Goal: Check status

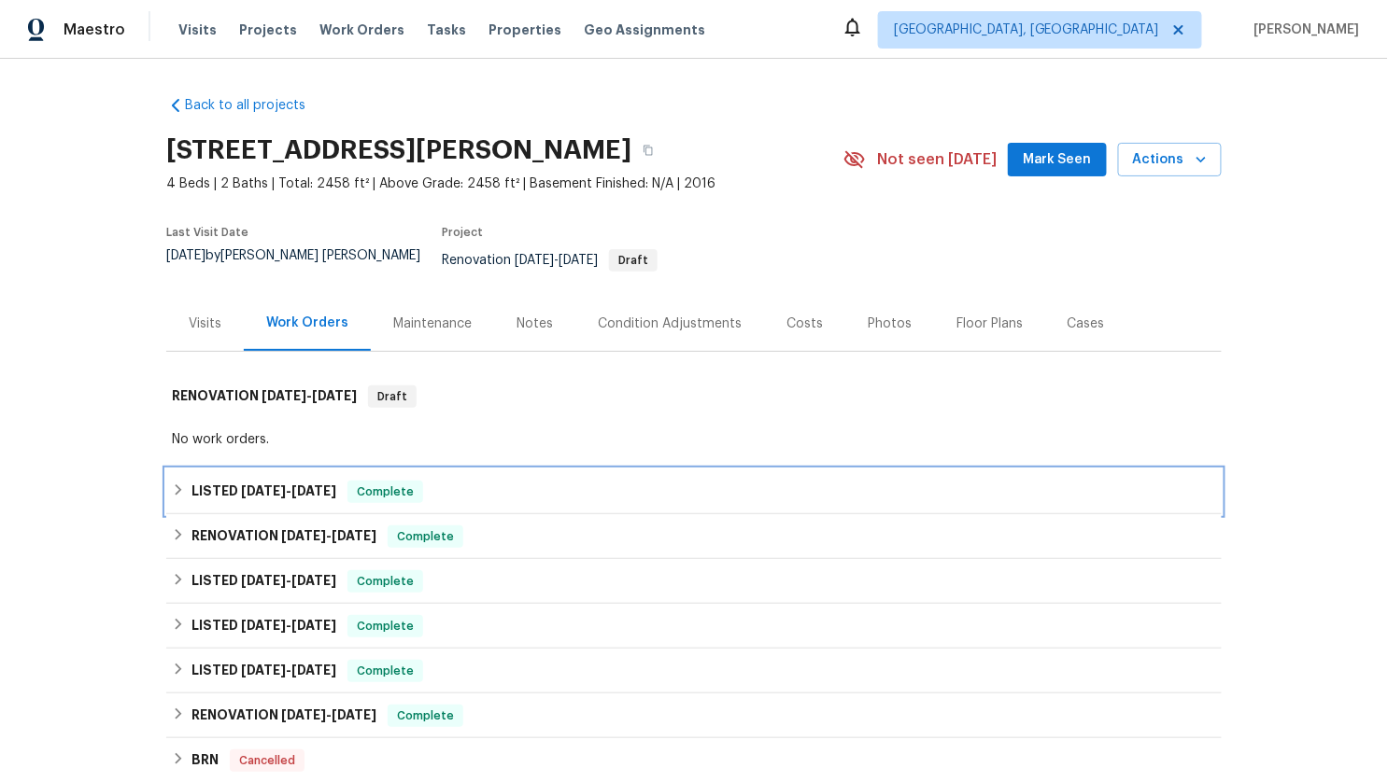
click at [172, 485] on div "LISTED [DATE] - [DATE] Complete" at bounding box center [694, 492] width 1044 height 22
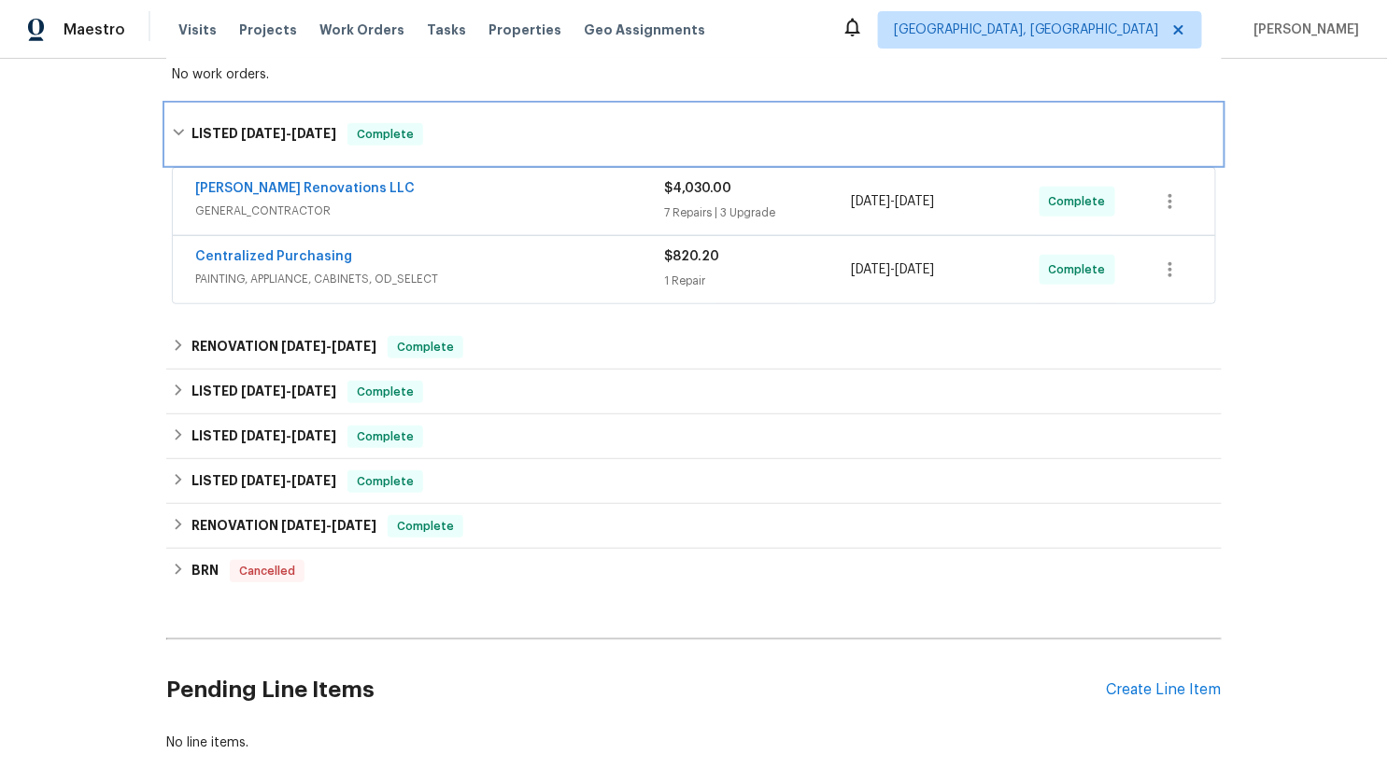
scroll to position [367, 0]
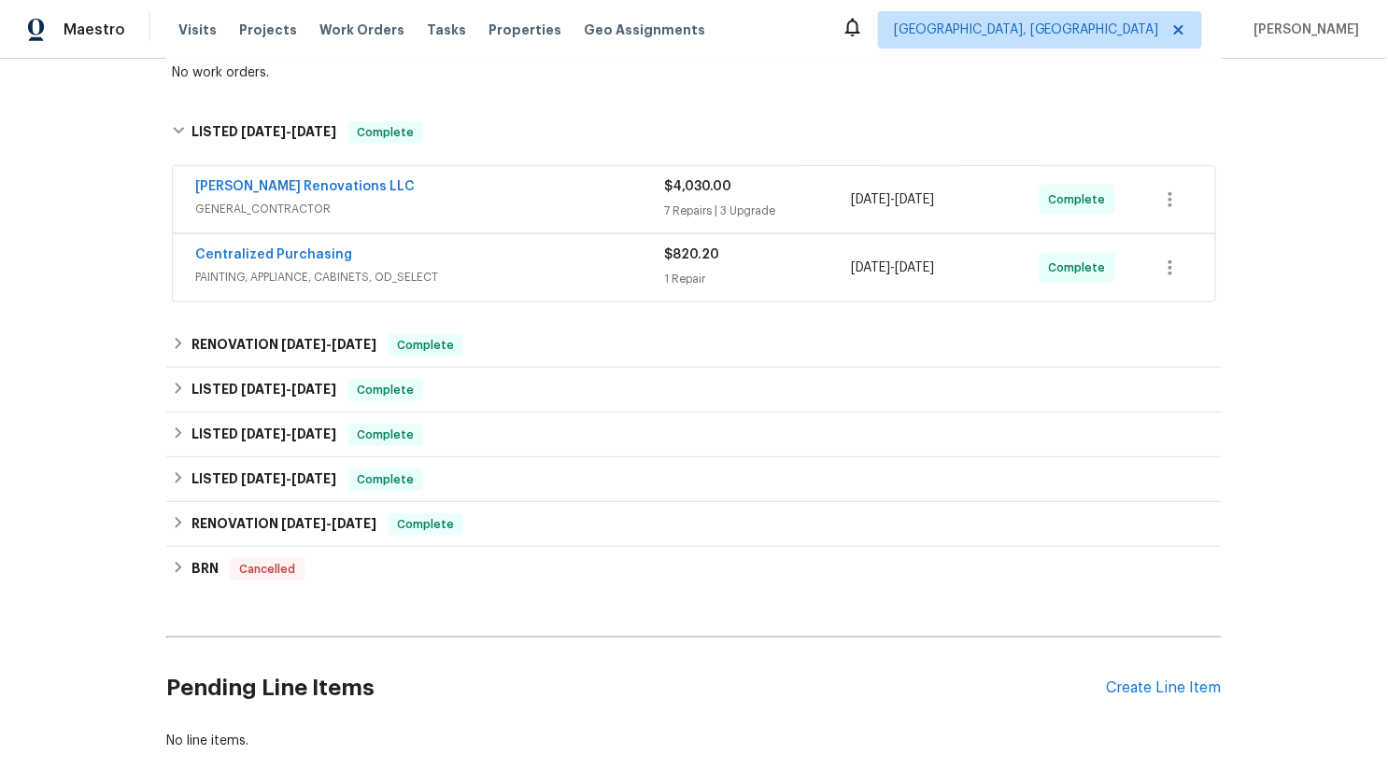
click at [393, 200] on span "GENERAL_CONTRACTOR" at bounding box center [429, 209] width 469 height 19
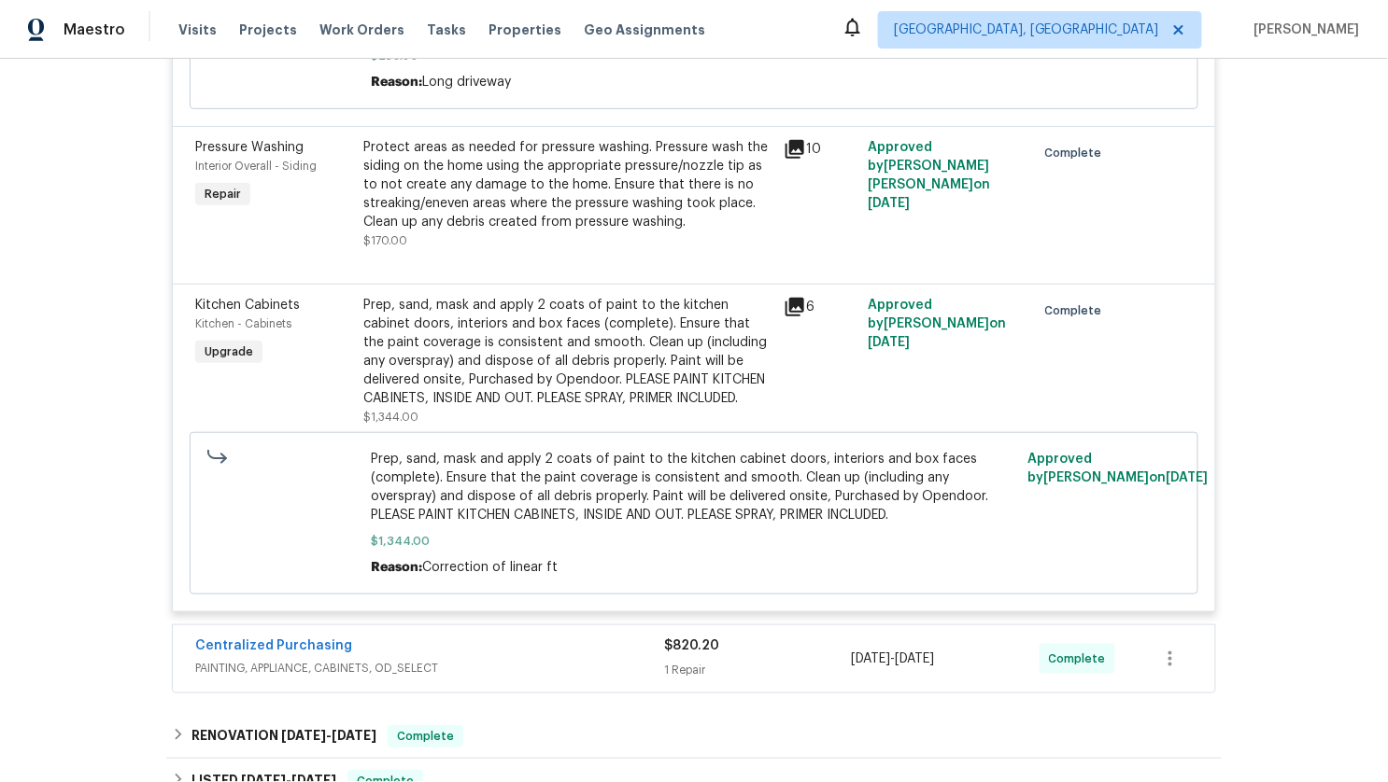
scroll to position [2335, 0]
click at [463, 637] on div "Centralized Purchasing" at bounding box center [429, 648] width 469 height 22
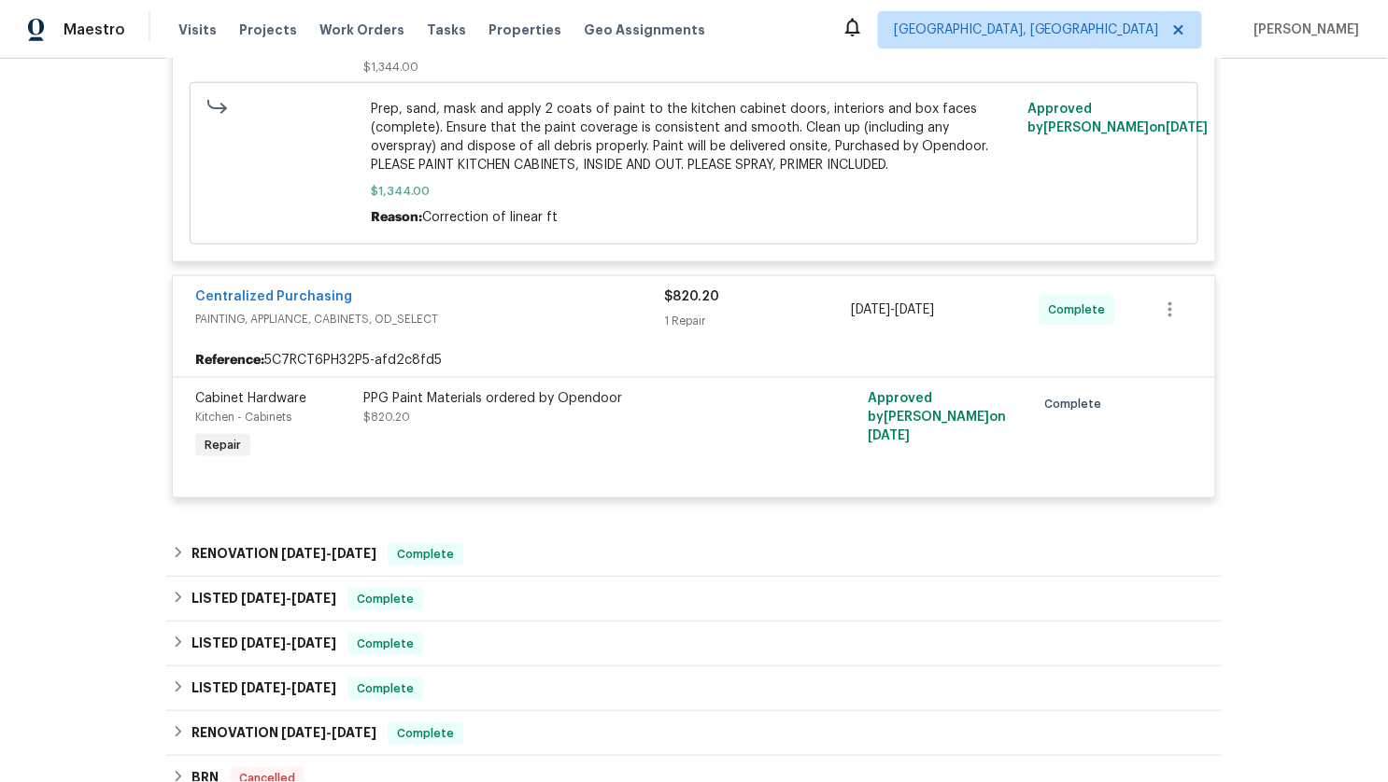
scroll to position [2716, 0]
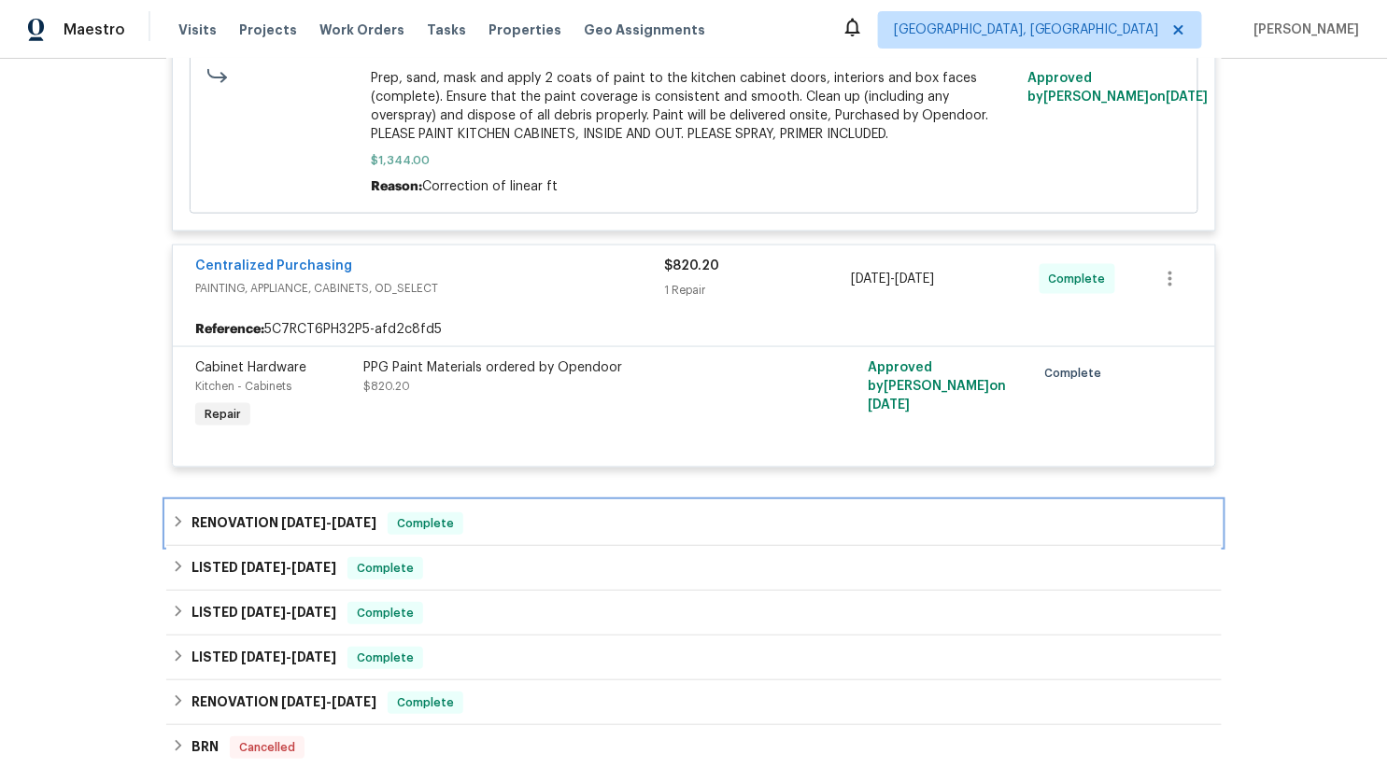
click at [180, 513] on div "RENOVATION [DATE] - [DATE] Complete" at bounding box center [694, 524] width 1044 height 22
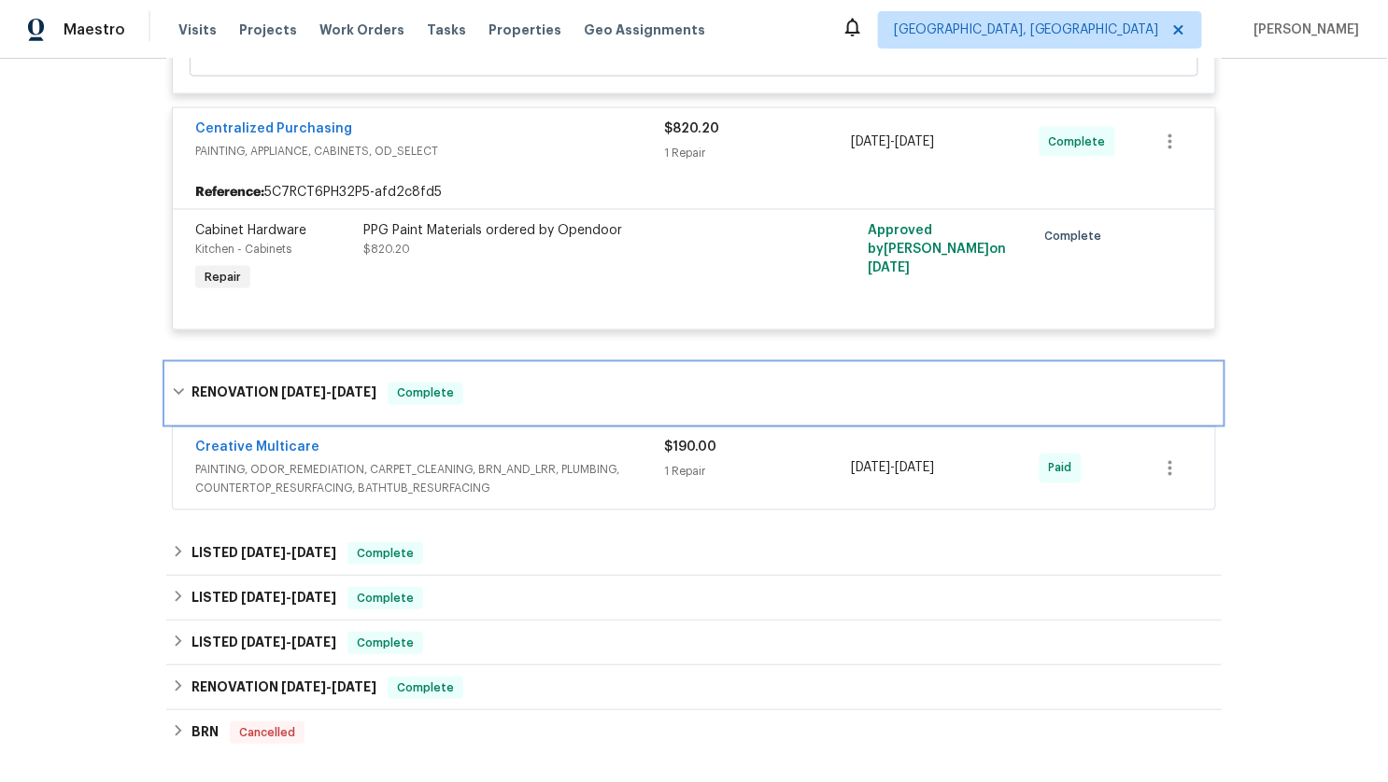
scroll to position [2864, 0]
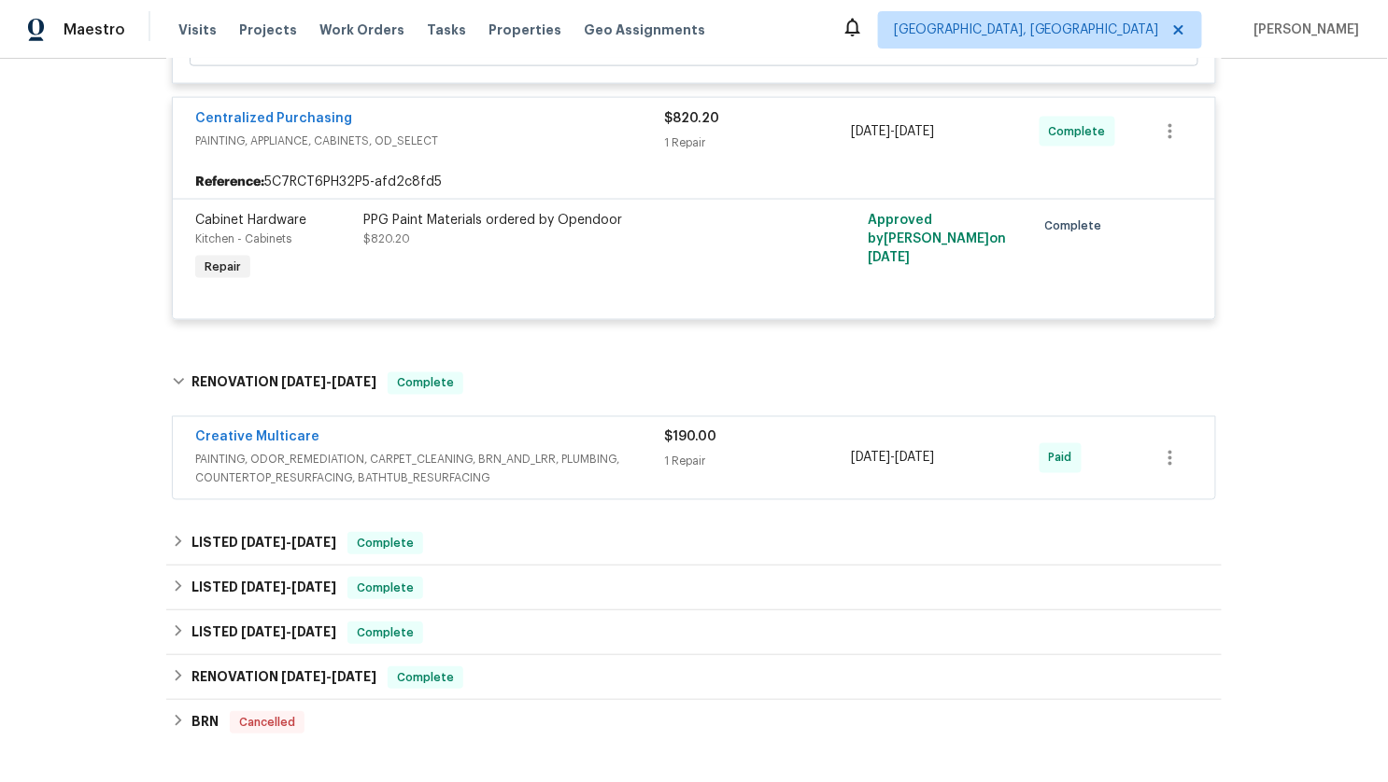
drag, startPoint x: 490, startPoint y: 432, endPoint x: 475, endPoint y: 437, distance: 15.7
click at [490, 451] on span "PAINTING, ODOR_REMEDIATION, CARPET_CLEANING, BRN_AND_LRR, PLUMBING, COUNTERTOP_…" at bounding box center [429, 469] width 469 height 37
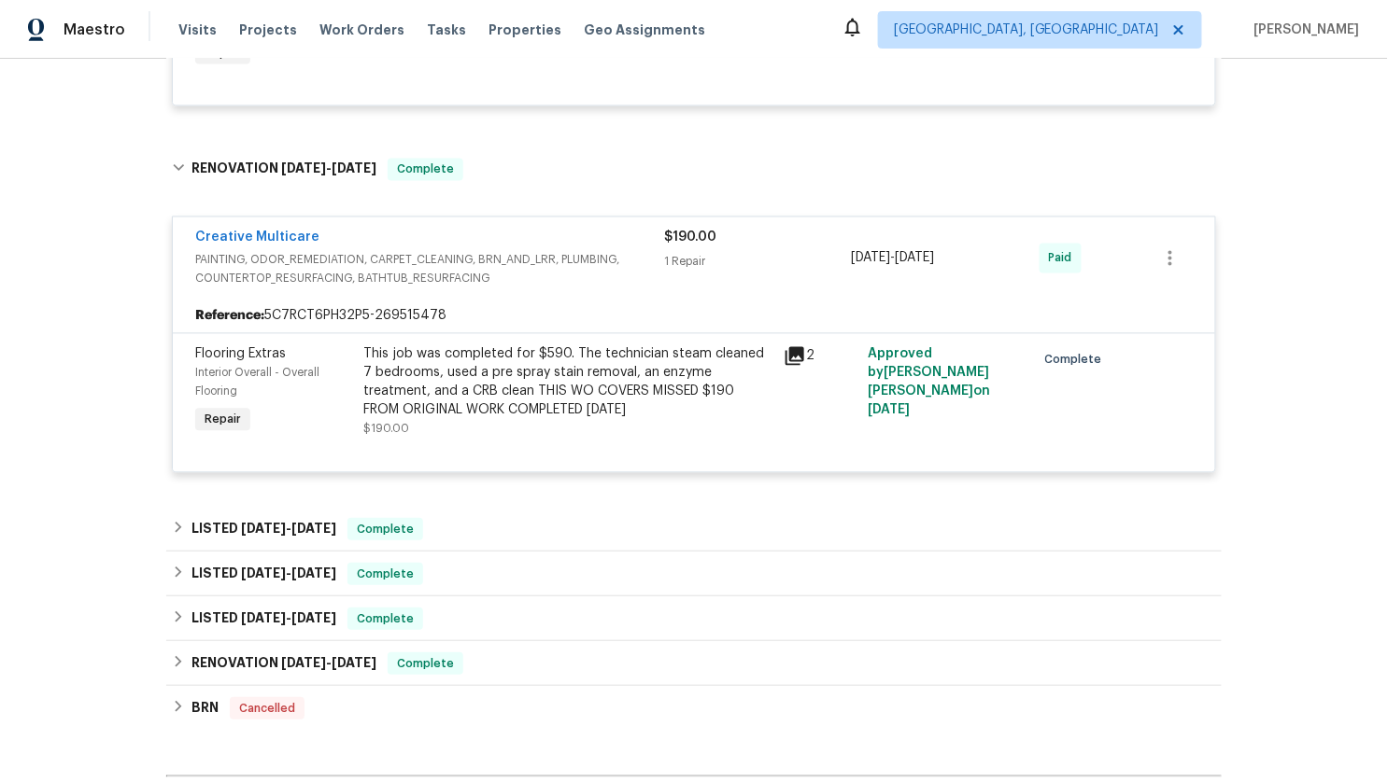
scroll to position [3083, 0]
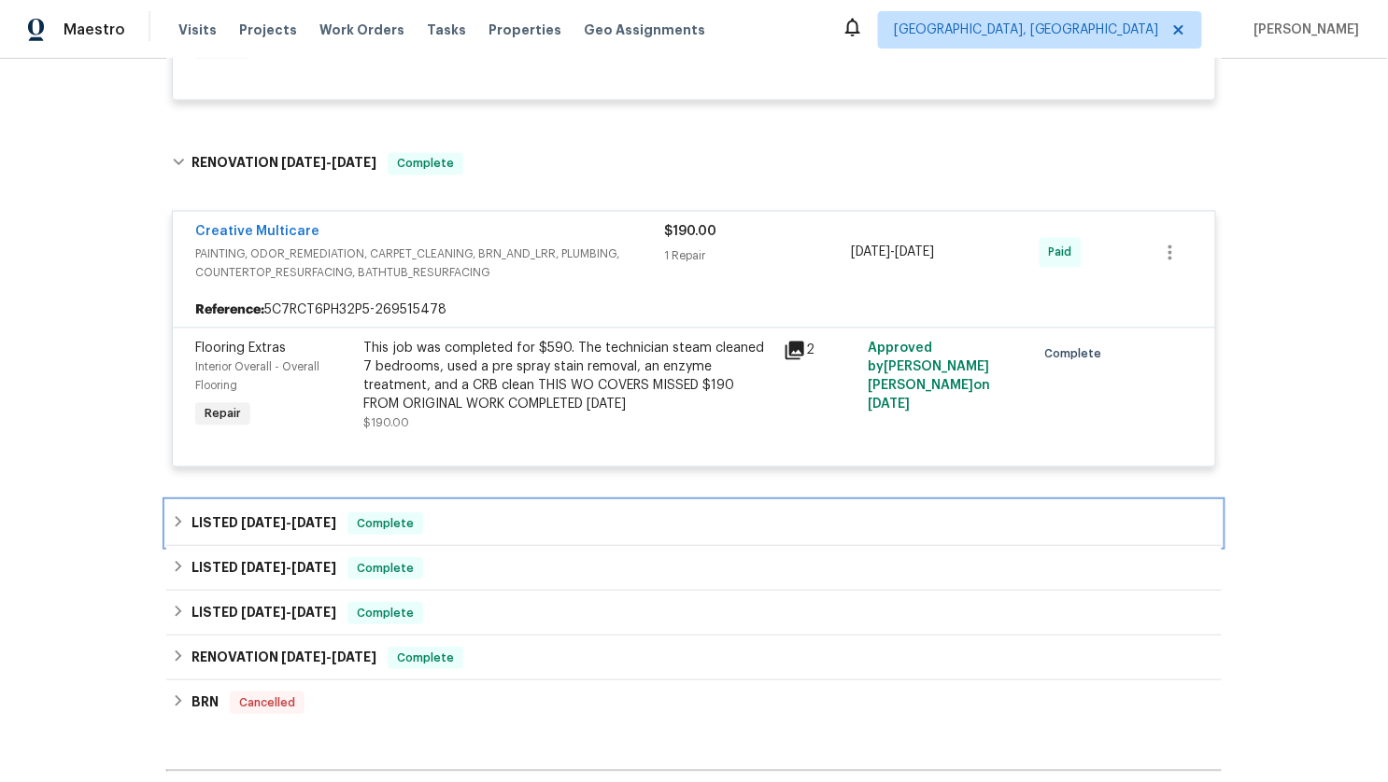
click at [179, 513] on div "LISTED [DATE] - [DATE] Complete" at bounding box center [694, 524] width 1044 height 22
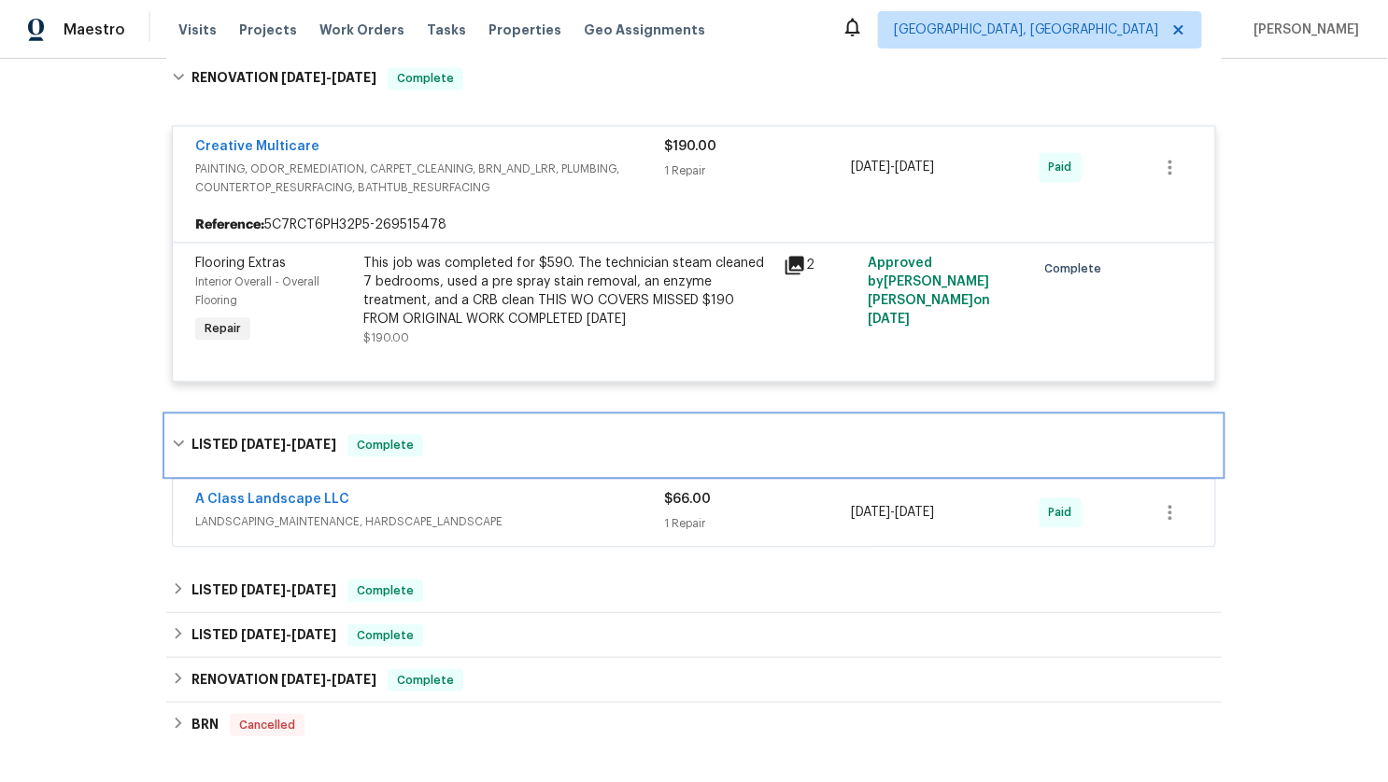
scroll to position [3168, 0]
click at [173, 438] on icon at bounding box center [178, 444] width 13 height 13
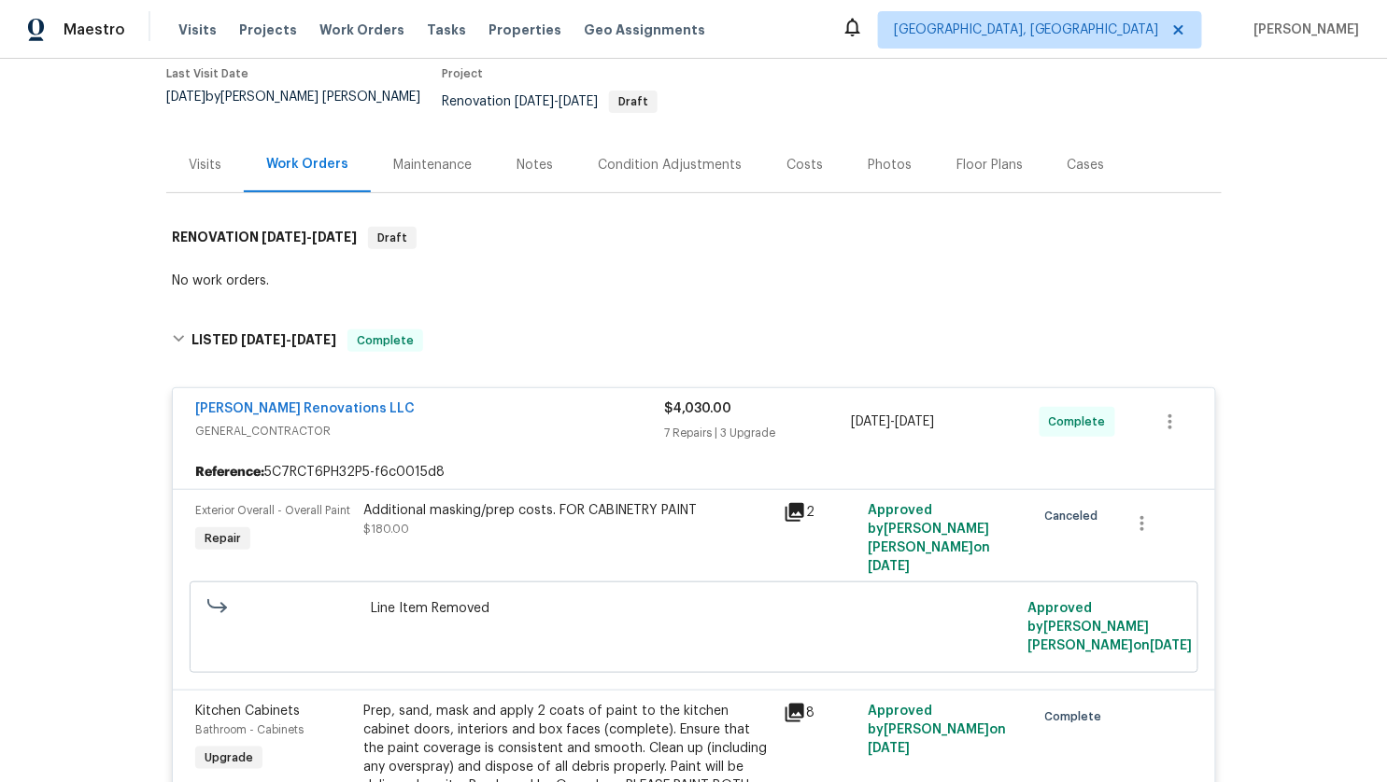
scroll to position [0, 0]
